Goal: Task Accomplishment & Management: Manage account settings

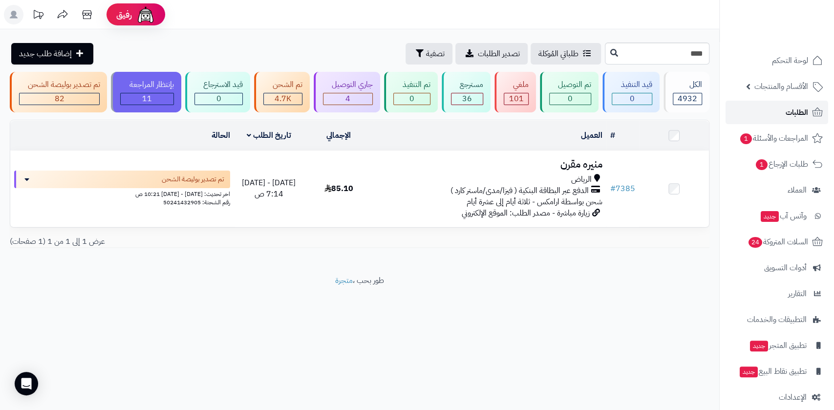
click at [794, 112] on span "الطلبات" at bounding box center [797, 113] width 22 height 14
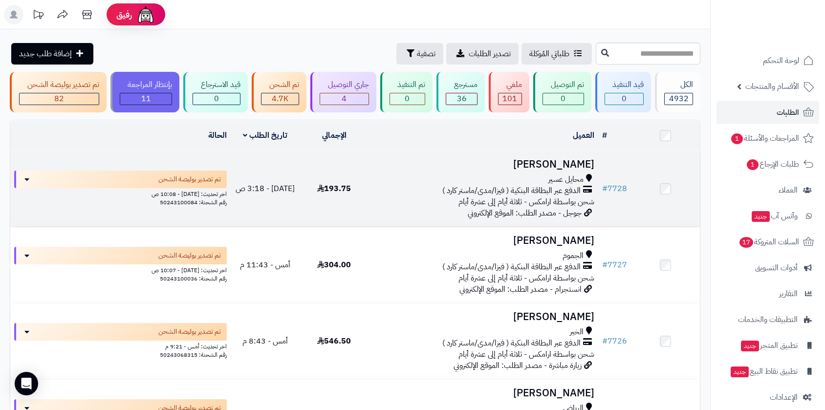
click at [476, 175] on div "محايل عسير" at bounding box center [483, 179] width 222 height 11
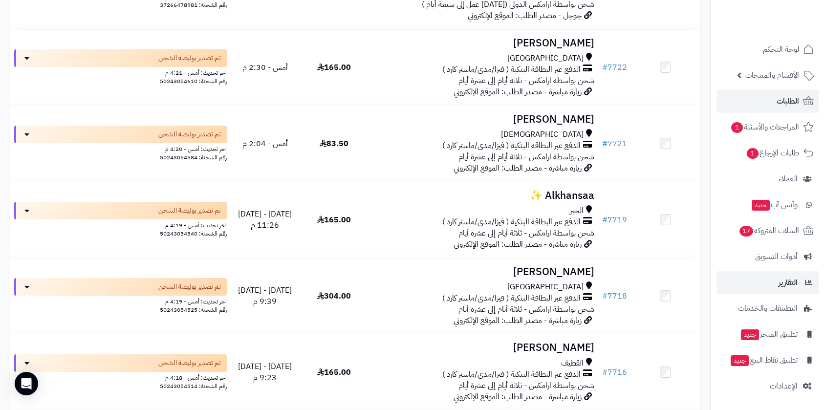
scroll to position [597, 0]
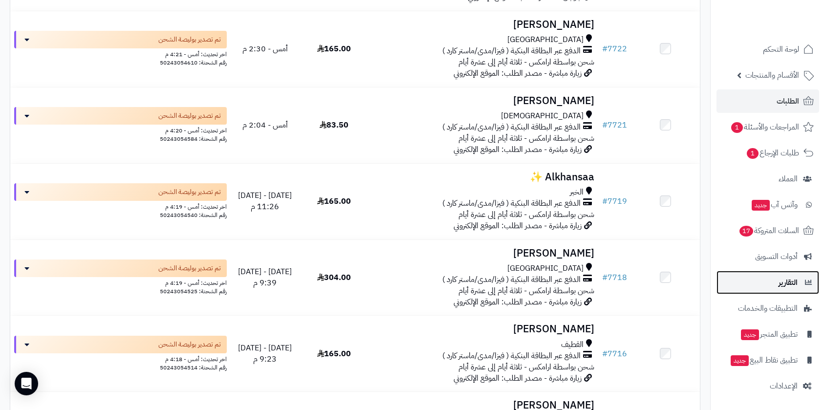
click at [779, 282] on span "التقارير" at bounding box center [788, 283] width 19 height 14
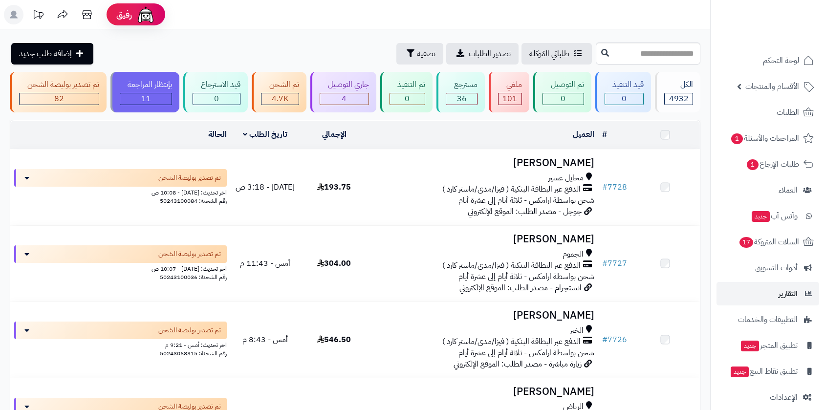
scroll to position [597, 0]
